Goal: Information Seeking & Learning: Learn about a topic

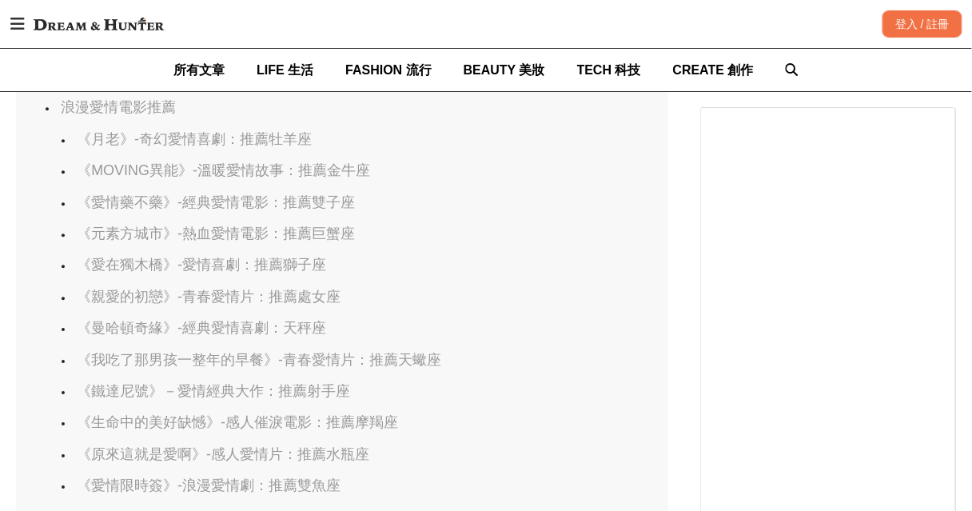
scroll to position [0, 653]
click at [138, 303] on link "《親愛的初戀》-青春愛情片：推薦處女座" at bounding box center [209, 297] width 264 height 16
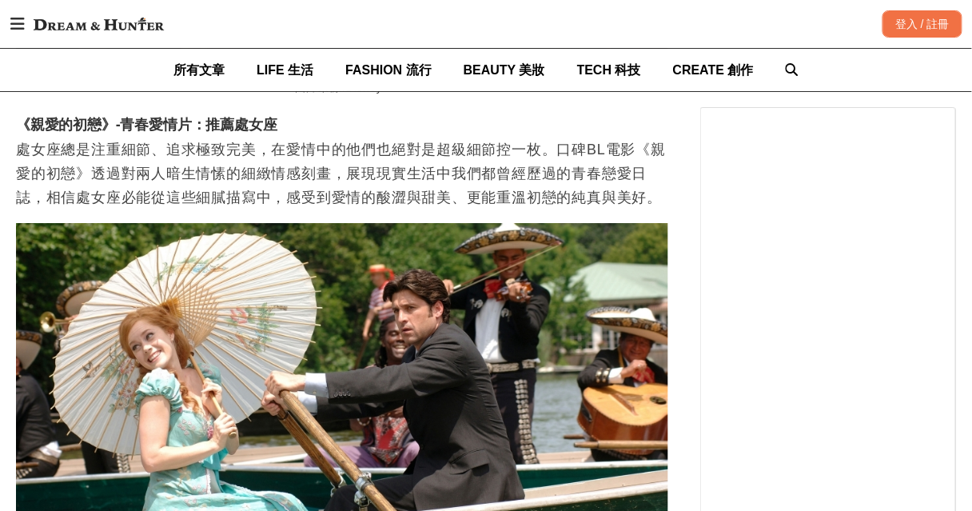
scroll to position [0, 777]
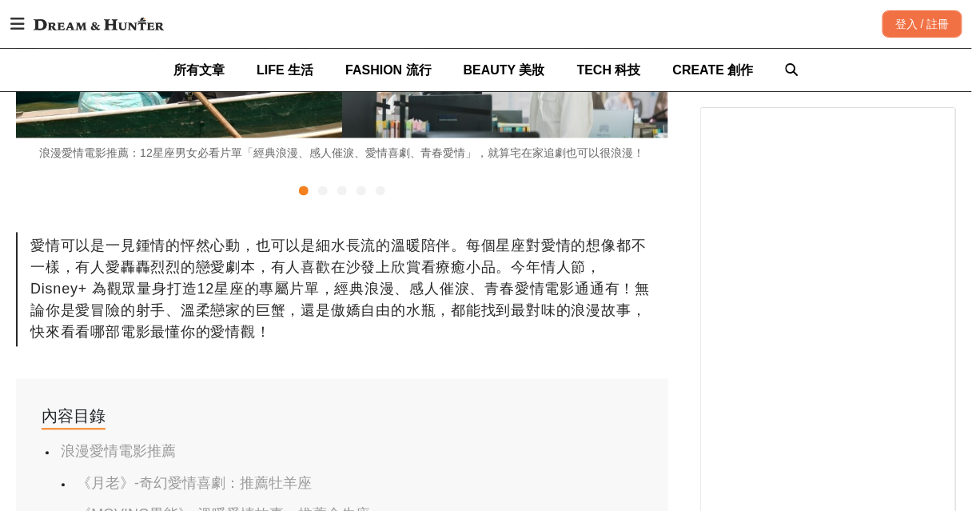
scroll to position [768, 0]
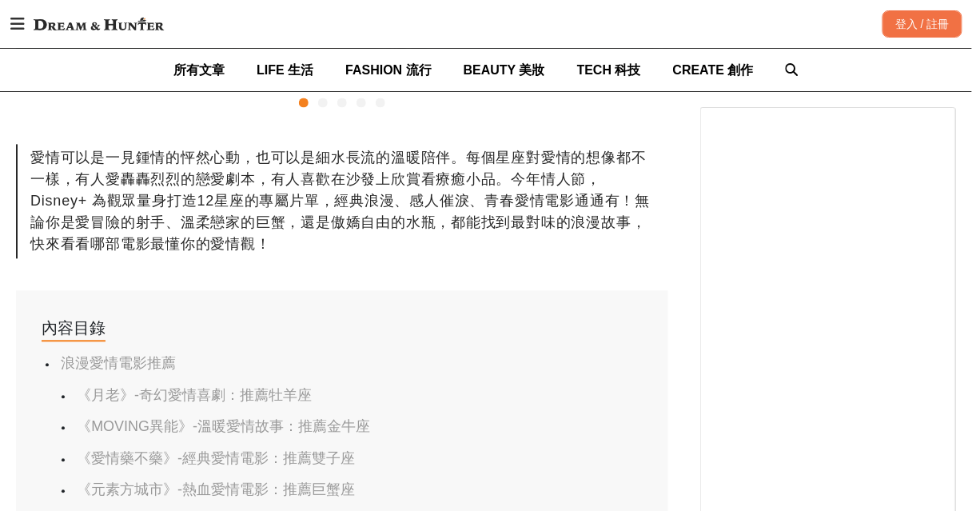
click at [101, 396] on link "《月老》-奇幻愛情喜劇：推薦牡羊座" at bounding box center [194, 395] width 235 height 16
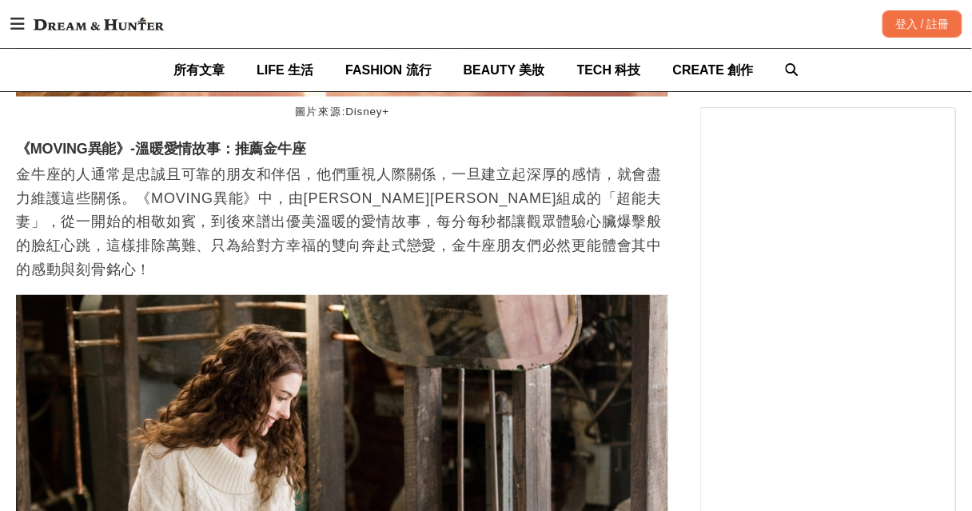
scroll to position [3604, 0]
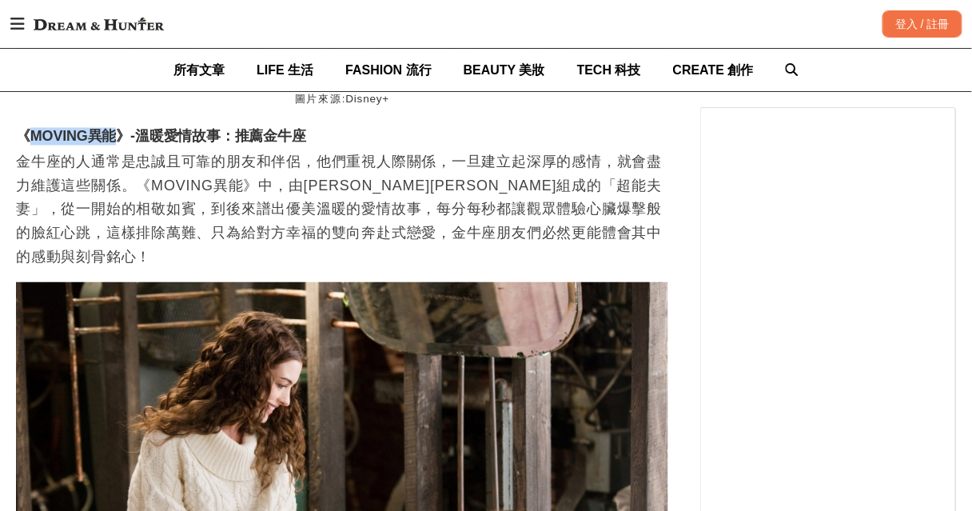
drag, startPoint x: 118, startPoint y: 137, endPoint x: 31, endPoint y: 136, distance: 86.4
click at [31, 136] on h3 "《MOVING異能》-溫暖愛情故事：推薦金牛座" at bounding box center [342, 137] width 653 height 18
